Goal: Find specific page/section

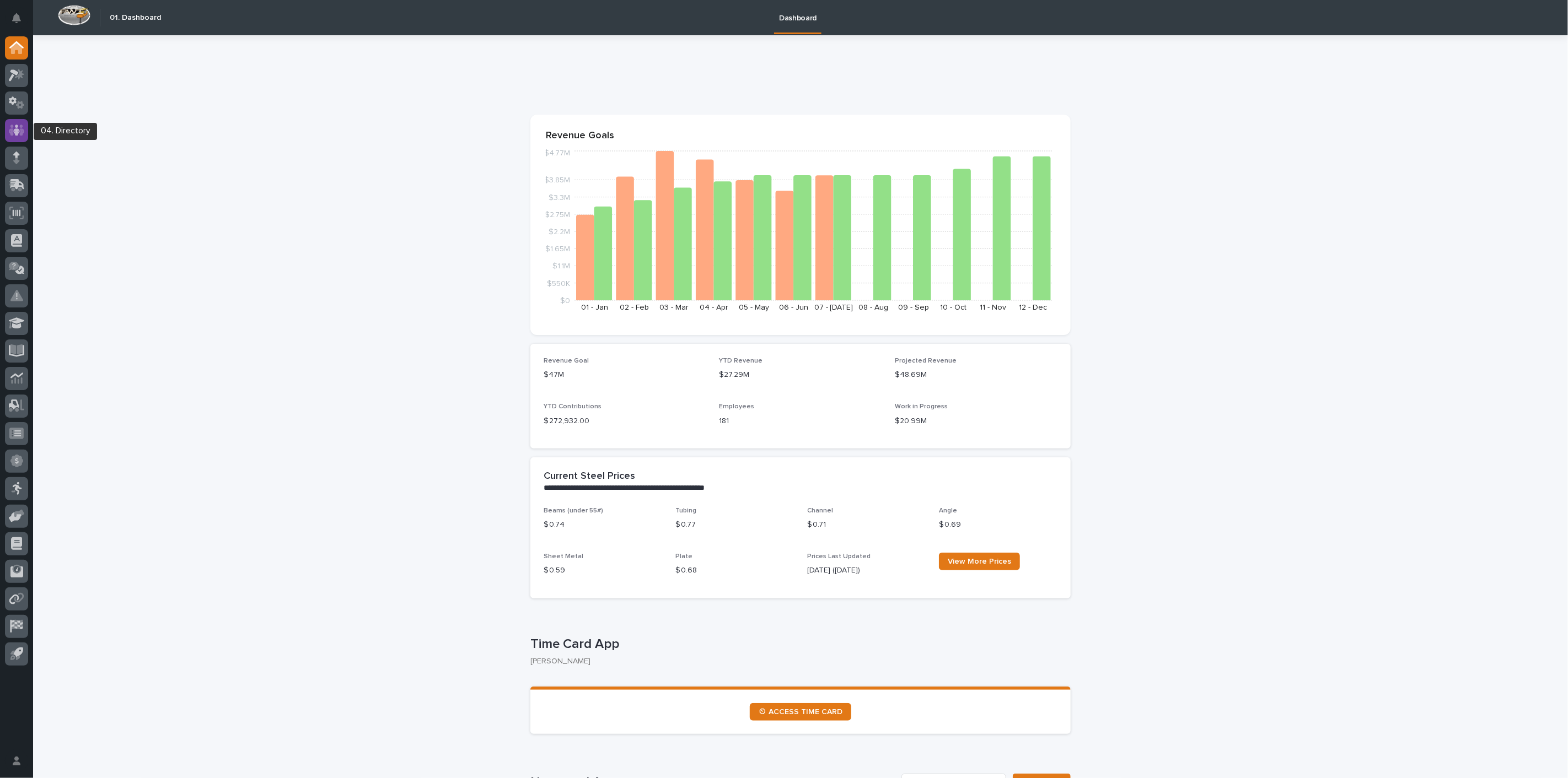
click at [12, 136] on div at bounding box center [16, 130] width 23 height 23
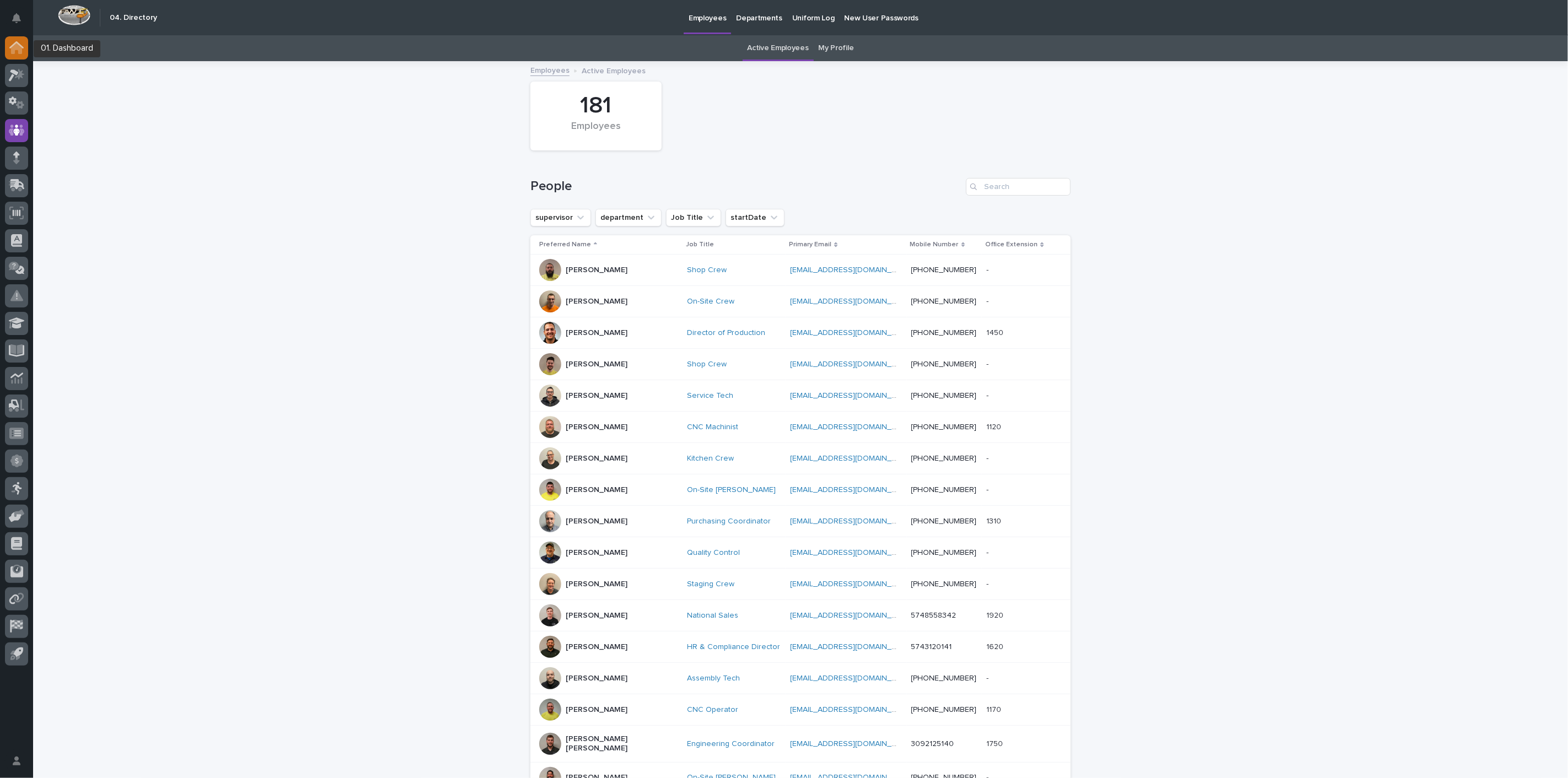
click at [17, 53] on icon at bounding box center [16, 48] width 14 height 13
